Goal: Unclear

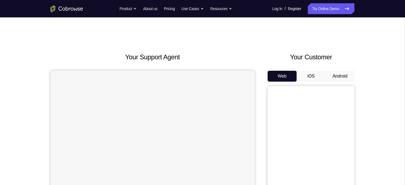
click at [338, 73] on button "Android" at bounding box center [340, 76] width 29 height 11
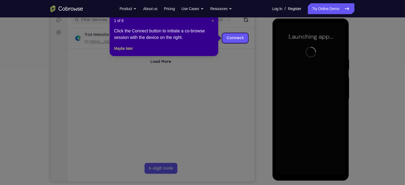
click at [212, 22] on span "×" at bounding box center [213, 20] width 2 height 4
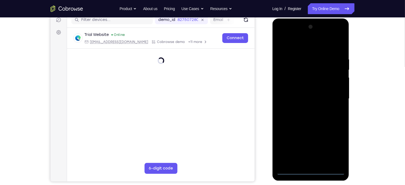
click at [312, 169] on div at bounding box center [311, 98] width 68 height 152
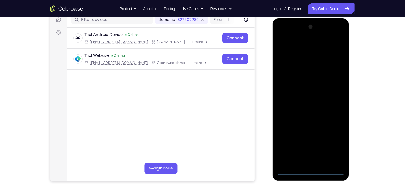
click at [338, 145] on div at bounding box center [311, 98] width 68 height 152
click at [302, 46] on div at bounding box center [311, 98] width 68 height 152
click at [288, 84] on div at bounding box center [311, 98] width 68 height 152
click at [296, 101] on div at bounding box center [311, 98] width 68 height 152
click at [298, 93] on div at bounding box center [311, 98] width 68 height 152
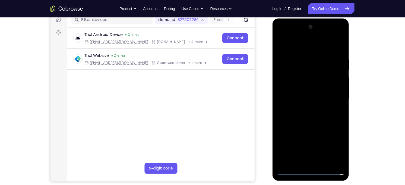
click at [293, 103] on div at bounding box center [311, 98] width 68 height 152
click at [293, 128] on div at bounding box center [311, 98] width 68 height 152
click at [311, 82] on div at bounding box center [311, 98] width 68 height 152
drag, startPoint x: 304, startPoint y: 129, endPoint x: 302, endPoint y: 92, distance: 37.0
click at [302, 92] on div at bounding box center [311, 98] width 68 height 152
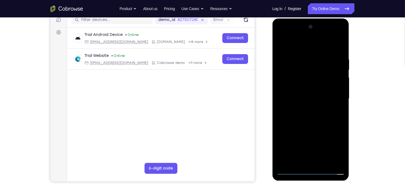
click at [293, 156] on div at bounding box center [311, 98] width 68 height 152
click at [300, 158] on div at bounding box center [311, 98] width 68 height 152
click at [293, 101] on div at bounding box center [311, 98] width 68 height 152
click at [300, 119] on div at bounding box center [311, 98] width 68 height 152
click at [313, 35] on div at bounding box center [311, 98] width 68 height 152
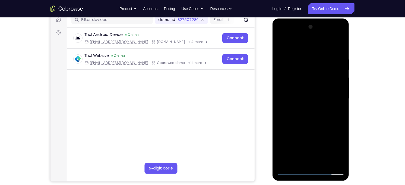
click at [303, 110] on div at bounding box center [311, 98] width 68 height 152
click at [303, 93] on div at bounding box center [311, 98] width 68 height 152
click at [307, 89] on div at bounding box center [311, 98] width 68 height 152
click at [308, 89] on div at bounding box center [311, 98] width 68 height 152
click at [300, 97] on div at bounding box center [311, 98] width 68 height 152
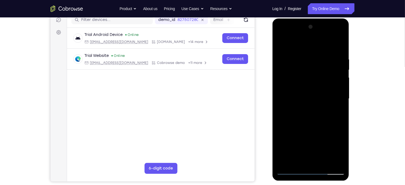
click at [300, 97] on div at bounding box center [311, 98] width 68 height 152
drag, startPoint x: 313, startPoint y: 89, endPoint x: 311, endPoint y: 73, distance: 15.9
click at [311, 73] on div at bounding box center [311, 98] width 68 height 152
click at [301, 115] on div at bounding box center [311, 98] width 68 height 152
click at [301, 98] on div at bounding box center [311, 98] width 68 height 152
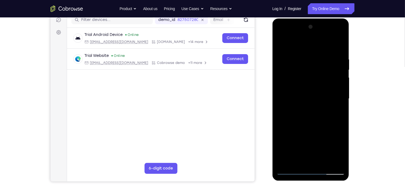
click at [301, 98] on div at bounding box center [311, 98] width 68 height 152
click at [313, 96] on div at bounding box center [311, 98] width 68 height 152
click at [305, 101] on div at bounding box center [311, 98] width 68 height 152
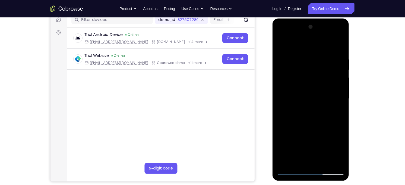
click at [296, 105] on div at bounding box center [311, 98] width 68 height 152
click at [300, 110] on div at bounding box center [311, 98] width 68 height 152
click at [307, 112] on div at bounding box center [311, 98] width 68 height 152
click at [320, 81] on div at bounding box center [311, 98] width 68 height 152
click at [301, 104] on div at bounding box center [311, 98] width 68 height 152
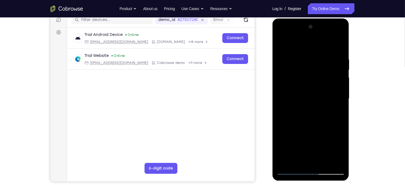
click at [293, 120] on div at bounding box center [311, 98] width 68 height 152
click at [307, 130] on div at bounding box center [311, 98] width 68 height 152
click at [304, 88] on div at bounding box center [311, 98] width 68 height 152
drag, startPoint x: 304, startPoint y: 123, endPoint x: 302, endPoint y: 88, distance: 34.9
click at [302, 88] on div at bounding box center [311, 98] width 68 height 152
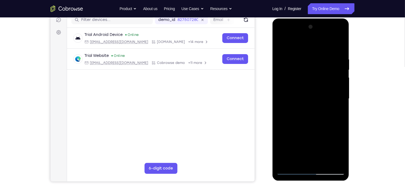
click at [295, 160] on div at bounding box center [311, 98] width 68 height 152
click at [305, 85] on div at bounding box center [311, 98] width 68 height 152
click at [286, 88] on div at bounding box center [311, 98] width 68 height 152
click at [300, 108] on div at bounding box center [311, 98] width 68 height 152
click at [307, 81] on div at bounding box center [311, 98] width 68 height 152
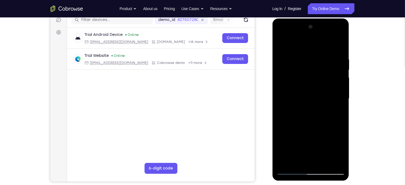
click at [309, 77] on div at bounding box center [311, 98] width 68 height 152
click at [309, 70] on div at bounding box center [311, 98] width 68 height 152
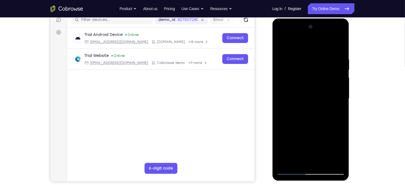
click at [309, 70] on div at bounding box center [311, 98] width 68 height 152
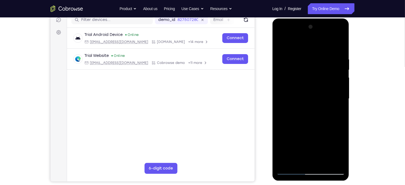
click at [309, 70] on div at bounding box center [311, 98] width 68 height 152
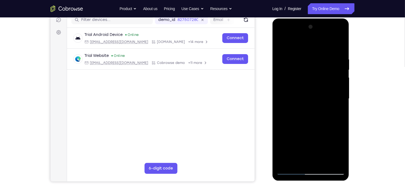
click at [309, 70] on div at bounding box center [311, 98] width 68 height 152
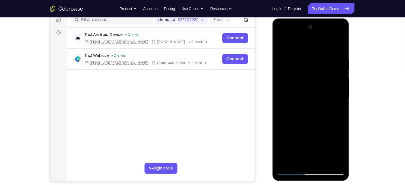
click at [309, 70] on div at bounding box center [311, 98] width 68 height 152
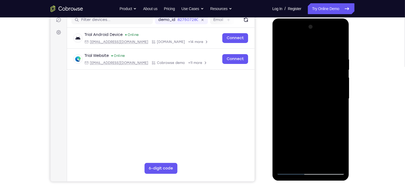
click at [309, 70] on div at bounding box center [311, 98] width 68 height 152
click at [314, 37] on div at bounding box center [311, 98] width 68 height 152
click at [302, 43] on div at bounding box center [311, 98] width 68 height 152
click at [304, 109] on div at bounding box center [311, 98] width 68 height 152
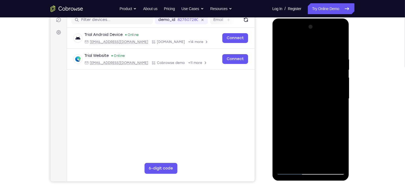
drag, startPoint x: 318, startPoint y: 136, endPoint x: 320, endPoint y: 103, distance: 33.5
click at [320, 103] on div at bounding box center [311, 98] width 68 height 152
click at [310, 113] on div at bounding box center [311, 98] width 68 height 152
click at [314, 97] on div at bounding box center [311, 98] width 68 height 152
click at [310, 80] on div at bounding box center [311, 98] width 68 height 152
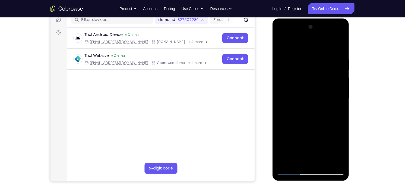
click at [300, 68] on div at bounding box center [311, 98] width 68 height 152
click at [295, 78] on div at bounding box center [311, 98] width 68 height 152
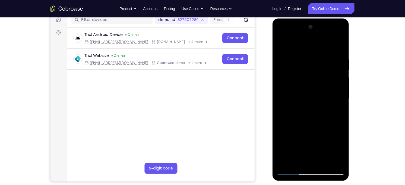
click at [295, 78] on div at bounding box center [311, 98] width 68 height 152
click at [308, 36] on div at bounding box center [311, 98] width 68 height 152
click at [298, 44] on div at bounding box center [311, 98] width 68 height 152
click at [304, 112] on div at bounding box center [311, 98] width 68 height 152
click at [305, 111] on div at bounding box center [311, 98] width 68 height 152
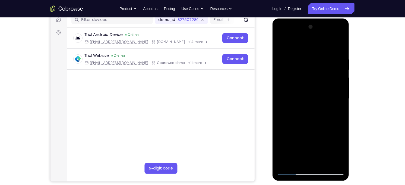
drag, startPoint x: 308, startPoint y: 98, endPoint x: 316, endPoint y: 93, distance: 9.1
click at [316, 93] on div at bounding box center [311, 98] width 68 height 152
click at [305, 95] on div at bounding box center [311, 98] width 68 height 152
click at [304, 98] on div at bounding box center [311, 98] width 68 height 152
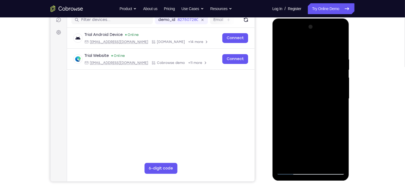
click at [302, 114] on div at bounding box center [311, 98] width 68 height 152
click at [308, 114] on div at bounding box center [311, 98] width 68 height 152
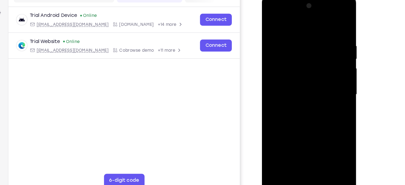
scroll to position [71, 0]
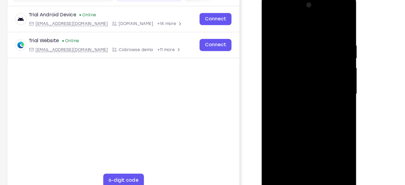
click at [330, 26] on div at bounding box center [300, 75] width 68 height 152
drag, startPoint x: 305, startPoint y: 100, endPoint x: 304, endPoint y: 76, distance: 23.6
click at [304, 76] on div at bounding box center [300, 75] width 68 height 152
click at [272, 127] on div at bounding box center [300, 75] width 68 height 152
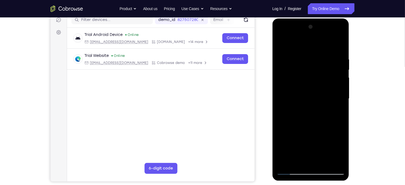
click at [339, 100] on div at bounding box center [311, 98] width 68 height 152
drag, startPoint x: 317, startPoint y: 71, endPoint x: 318, endPoint y: 134, distance: 63.3
click at [318, 134] on div at bounding box center [311, 98] width 68 height 152
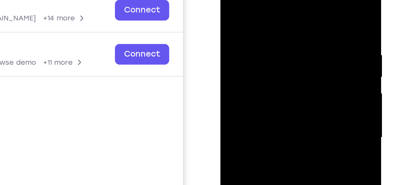
drag, startPoint x: 283, startPoint y: 6, endPoint x: 245, endPoint y: 10, distance: 37.8
click at [245, 10] on div at bounding box center [259, 49] width 68 height 152
drag, startPoint x: 281, startPoint y: 9, endPoint x: 243, endPoint y: 16, distance: 38.5
click at [243, 16] on div at bounding box center [259, 49] width 68 height 152
drag, startPoint x: 270, startPoint y: 12, endPoint x: 238, endPoint y: 16, distance: 31.8
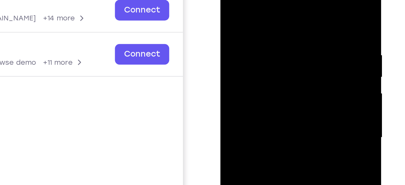
click at [238, 16] on div at bounding box center [259, 49] width 68 height 152
drag, startPoint x: 269, startPoint y: 10, endPoint x: 224, endPoint y: 14, distance: 45.0
click at [225, 14] on div at bounding box center [259, 49] width 68 height 152
drag, startPoint x: 271, startPoint y: 7, endPoint x: 231, endPoint y: 8, distance: 40.0
click at [231, 8] on div at bounding box center [259, 49] width 68 height 152
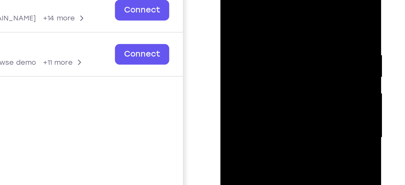
drag, startPoint x: 285, startPoint y: 7, endPoint x: 242, endPoint y: 8, distance: 43.0
click at [242, 8] on div at bounding box center [259, 49] width 68 height 152
drag, startPoint x: 286, startPoint y: 10, endPoint x: 240, endPoint y: 15, distance: 46.8
click at [240, 15] on div at bounding box center [259, 49] width 68 height 152
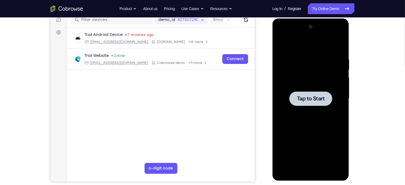
click at [304, 84] on div at bounding box center [311, 98] width 68 height 152
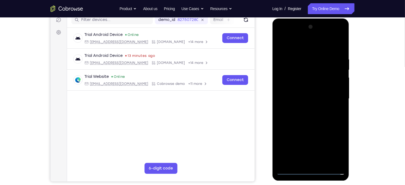
click at [313, 172] on div at bounding box center [311, 98] width 68 height 152
click at [339, 147] on div at bounding box center [311, 98] width 68 height 152
click at [300, 45] on div at bounding box center [311, 98] width 68 height 152
click at [332, 98] on div at bounding box center [311, 98] width 68 height 152
click at [303, 108] on div at bounding box center [311, 98] width 68 height 152
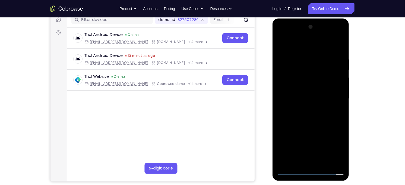
click at [311, 88] on div at bounding box center [311, 98] width 68 height 152
drag, startPoint x: 300, startPoint y: 94, endPoint x: 294, endPoint y: 57, distance: 37.5
click at [294, 57] on div at bounding box center [311, 98] width 68 height 152
click at [309, 84] on div at bounding box center [311, 98] width 68 height 152
click at [323, 163] on div at bounding box center [311, 98] width 68 height 152
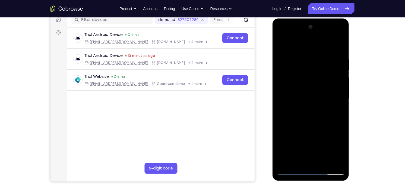
click at [307, 40] on div at bounding box center [311, 98] width 68 height 152
click at [312, 128] on div at bounding box center [311, 98] width 68 height 152
click at [314, 40] on div at bounding box center [311, 98] width 68 height 152
click at [298, 93] on div at bounding box center [311, 98] width 68 height 152
click at [302, 91] on div at bounding box center [311, 98] width 68 height 152
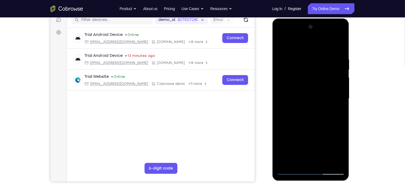
click at [304, 112] on div at bounding box center [311, 98] width 68 height 152
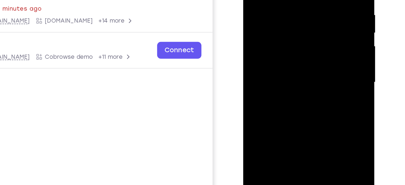
click at [300, 25] on div at bounding box center [281, 25] width 68 height 152
click at [304, 3] on div at bounding box center [281, 25] width 68 height 152
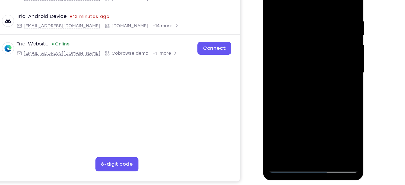
scroll to position [71, 0]
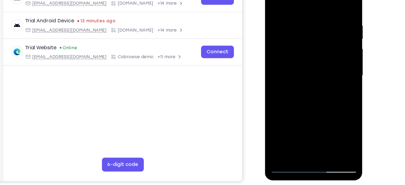
click at [304, 52] on div at bounding box center [303, 54] width 68 height 152
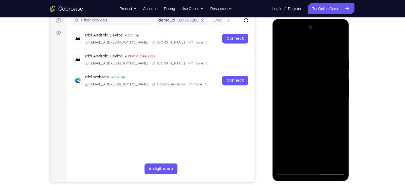
click at [334, 36] on div at bounding box center [311, 99] width 68 height 152
click at [295, 46] on div at bounding box center [311, 99] width 68 height 152
click at [339, 43] on div at bounding box center [311, 99] width 68 height 152
click at [320, 43] on div at bounding box center [311, 99] width 68 height 152
drag, startPoint x: 305, startPoint y: 44, endPoint x: 305, endPoint y: 21, distance: 22.8
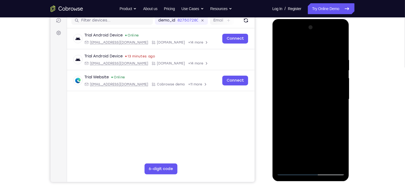
click at [305, 21] on div at bounding box center [311, 100] width 77 height 162
click at [312, 45] on div at bounding box center [311, 99] width 68 height 152
click at [305, 88] on div at bounding box center [311, 99] width 68 height 152
click at [305, 90] on div at bounding box center [311, 99] width 68 height 152
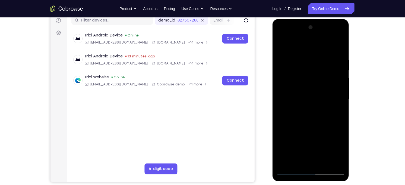
click at [299, 90] on div at bounding box center [311, 99] width 68 height 152
click at [296, 92] on div at bounding box center [311, 99] width 68 height 152
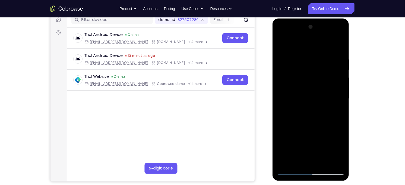
scroll to position [71, 0]
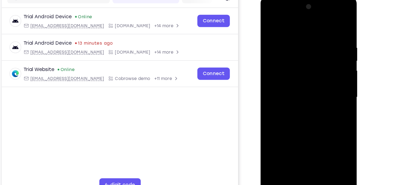
click at [301, 66] on div at bounding box center [299, 77] width 68 height 152
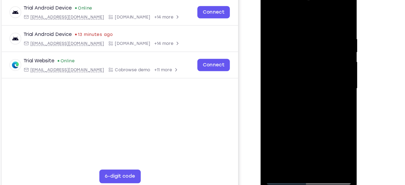
click at [270, 12] on div at bounding box center [299, 68] width 68 height 152
click at [290, 30] on div at bounding box center [299, 68] width 68 height 152
click at [313, 72] on div at bounding box center [299, 68] width 68 height 152
click at [323, 60] on div at bounding box center [299, 68] width 68 height 152
click at [322, 61] on div at bounding box center [299, 68] width 68 height 152
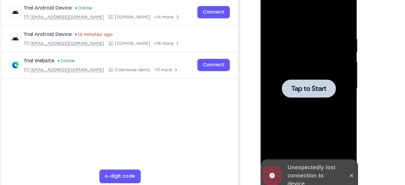
click at [319, 54] on div at bounding box center [299, 68] width 68 height 152
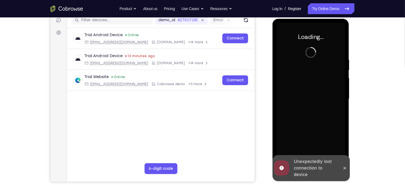
scroll to position [71, 0]
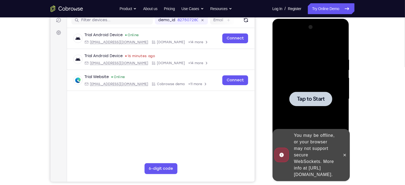
click at [304, 81] on div at bounding box center [311, 99] width 68 height 152
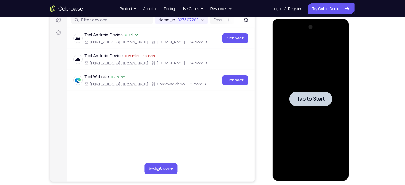
click at [333, 108] on div at bounding box center [311, 99] width 68 height 152
